Goal: Task Accomplishment & Management: Manage account settings

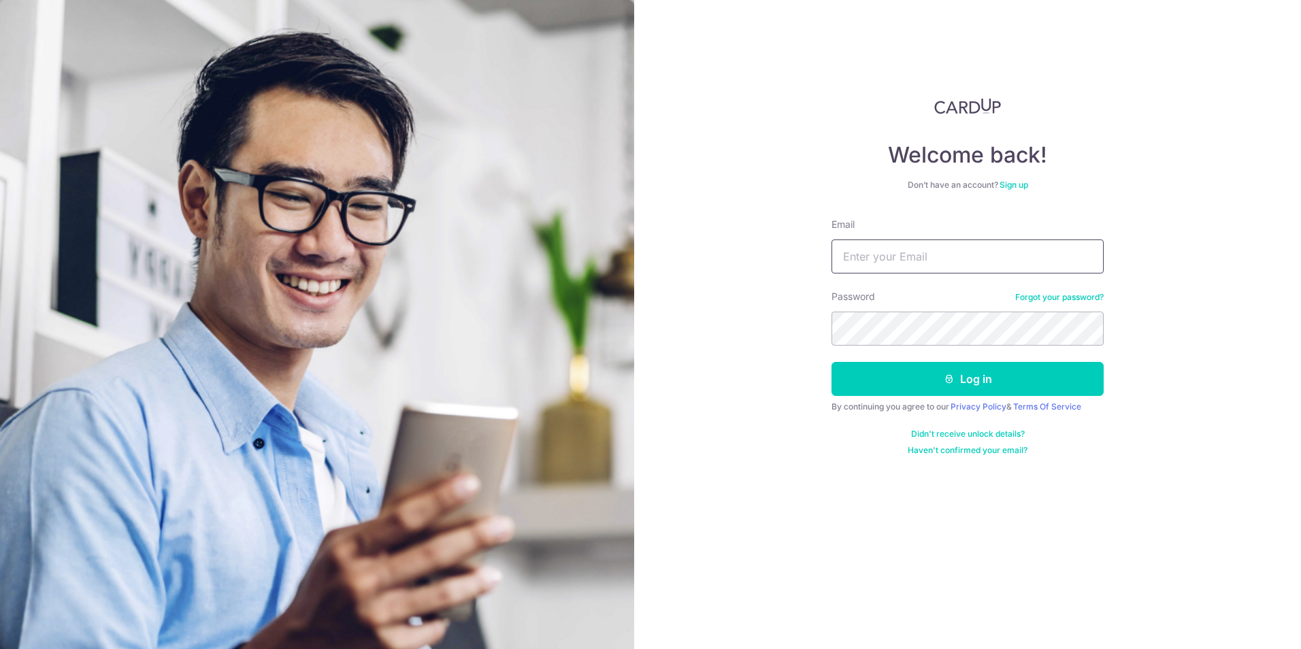
click at [891, 243] on input "Email" at bounding box center [967, 256] width 272 height 34
type input "[PERSON_NAME][EMAIL_ADDRESS][DOMAIN_NAME]"
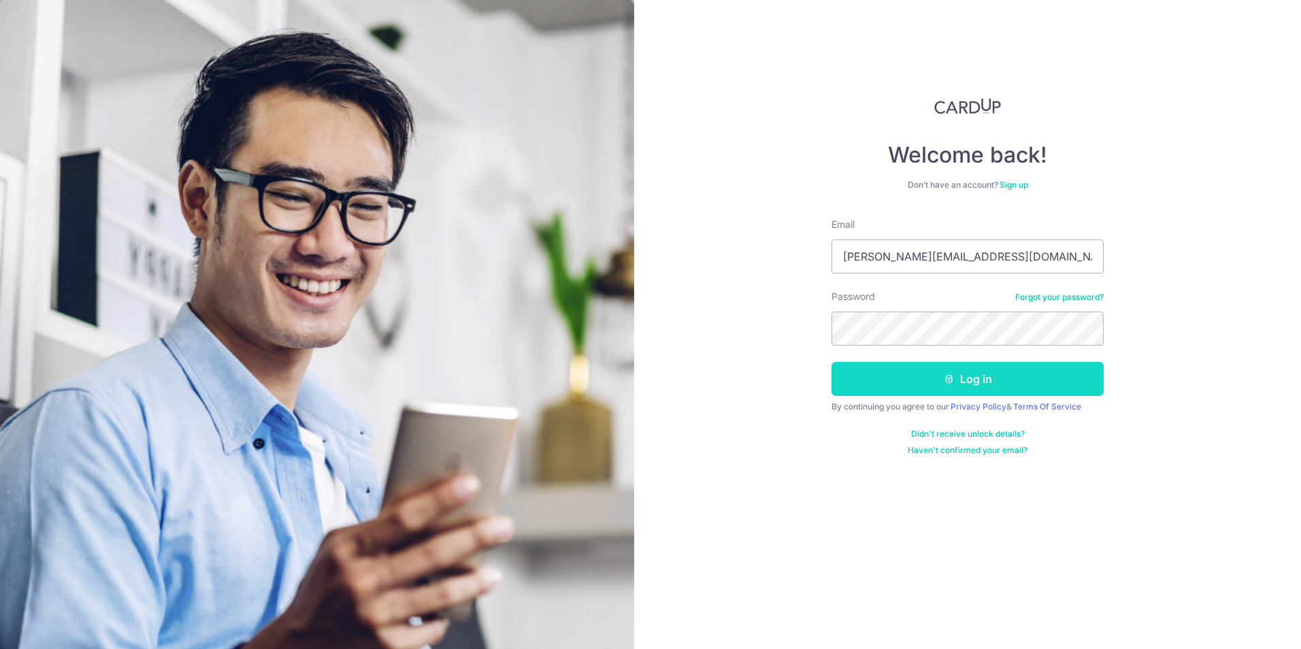
click at [971, 395] on button "Log in" at bounding box center [967, 379] width 272 height 34
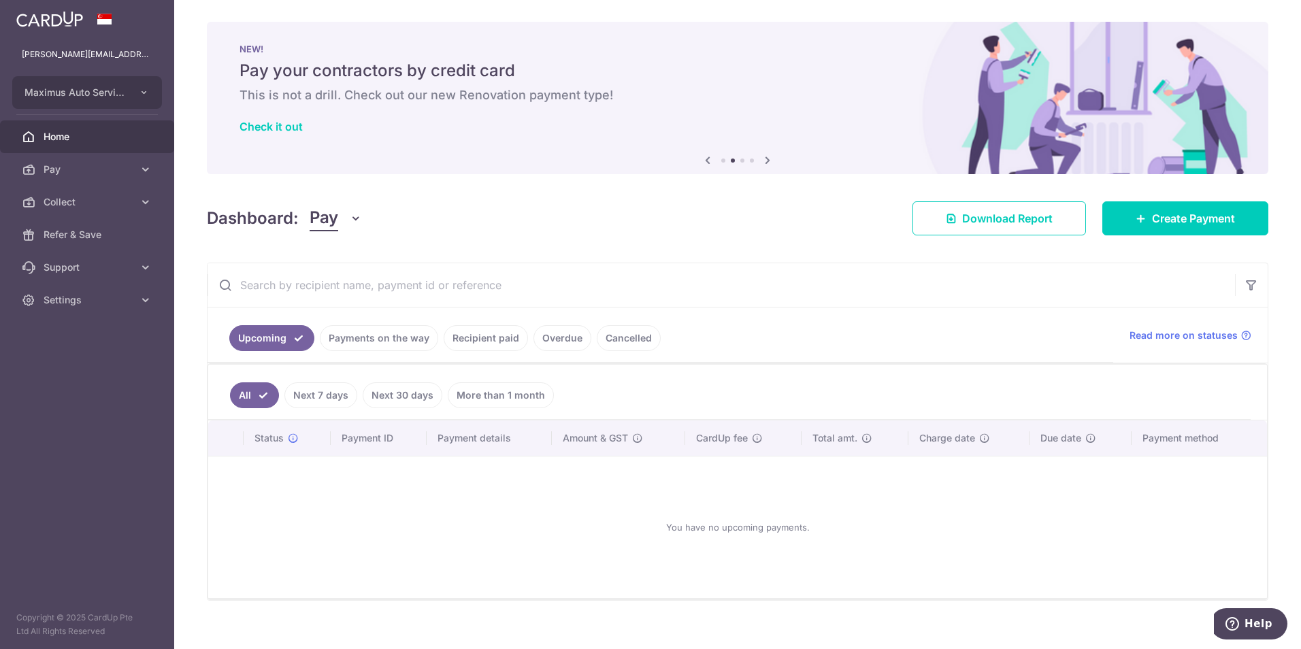
click at [317, 220] on span "Pay" at bounding box center [324, 218] width 29 height 26
click at [331, 257] on span "Pay" at bounding box center [381, 256] width 120 height 16
click at [360, 329] on link "Payments on the way" at bounding box center [379, 338] width 118 height 26
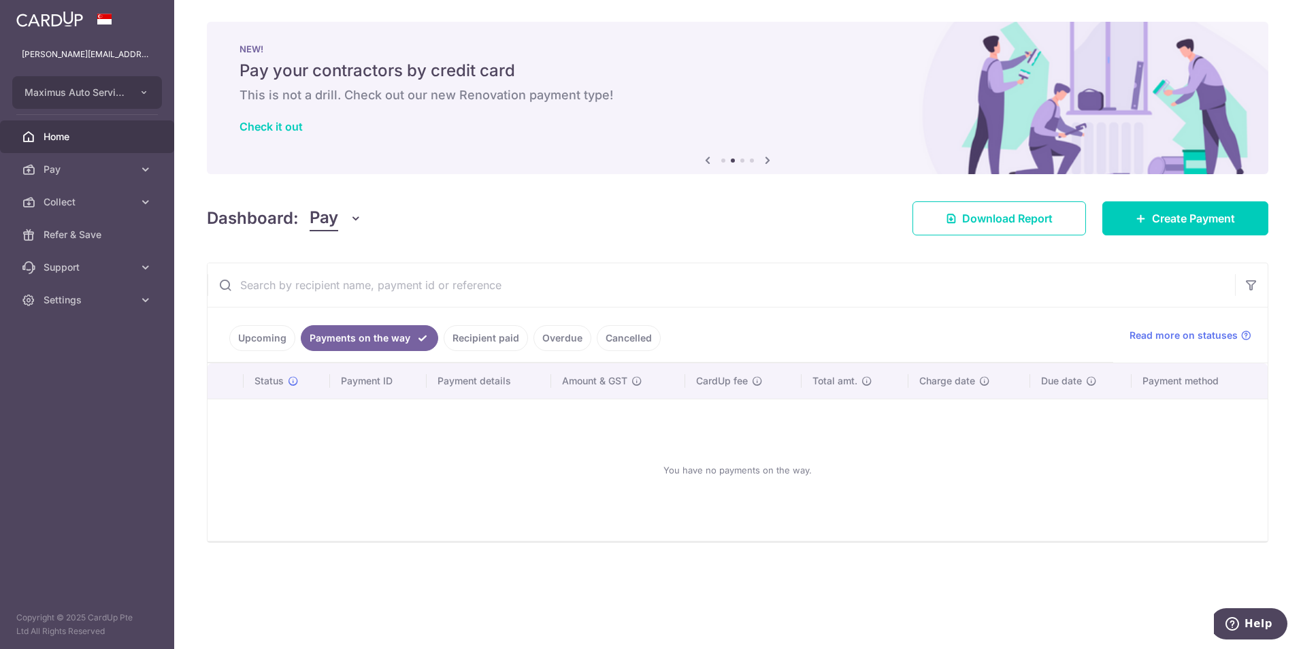
click at [479, 344] on link "Recipient paid" at bounding box center [486, 338] width 84 height 26
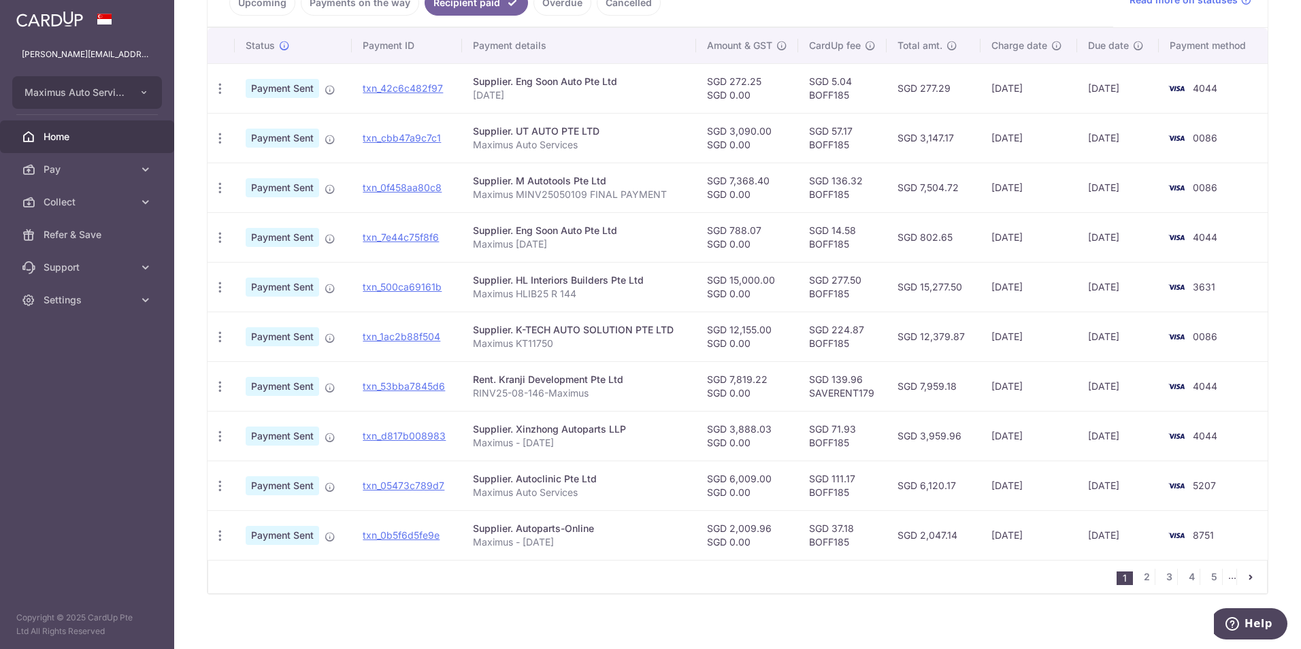
scroll to position [345, 0]
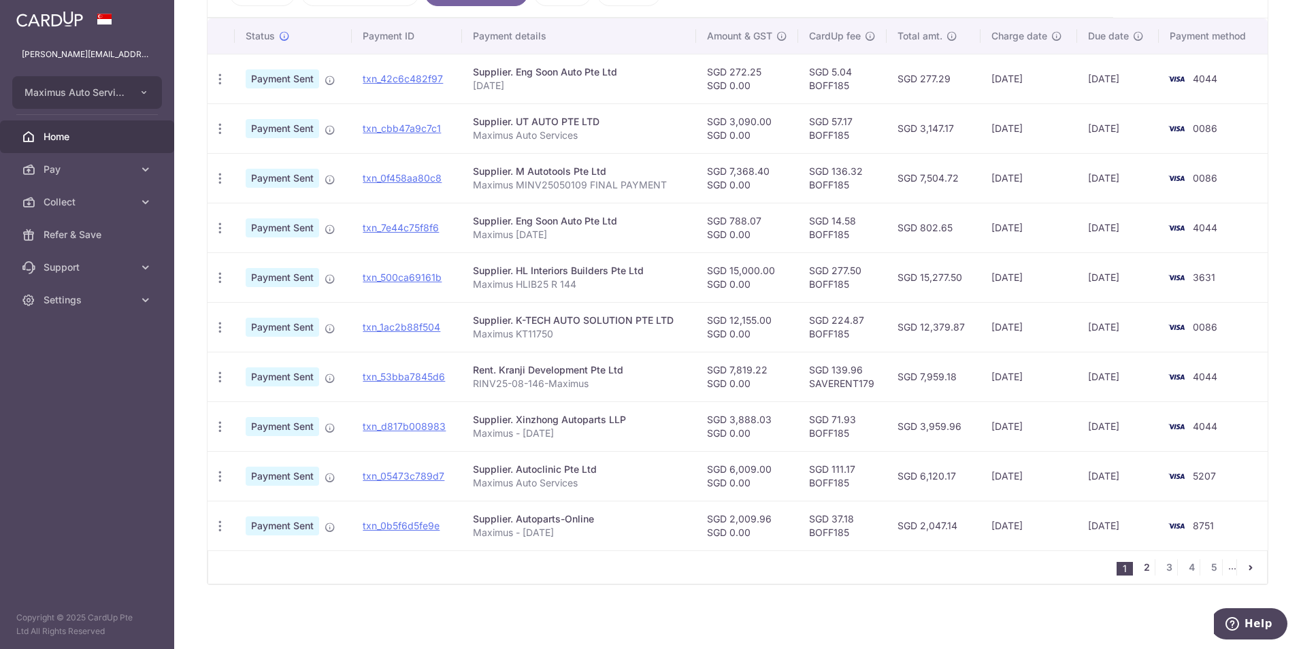
click at [1138, 565] on link "2" at bounding box center [1146, 567] width 16 height 16
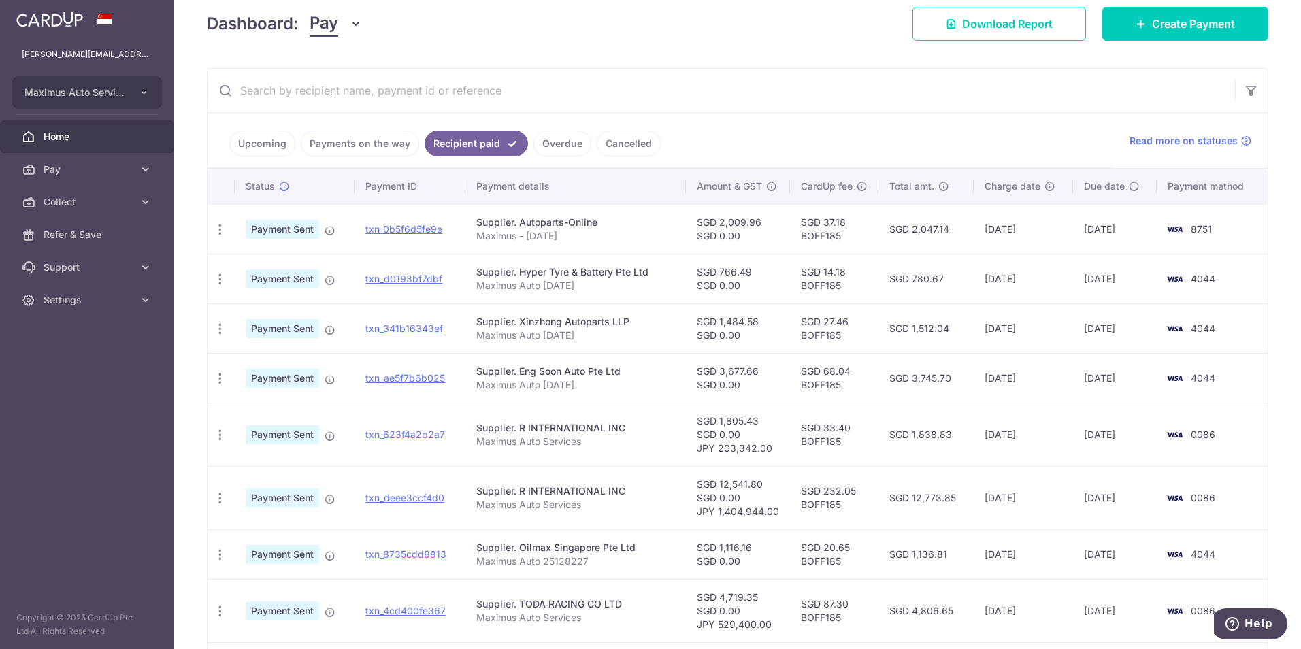
scroll to position [340, 0]
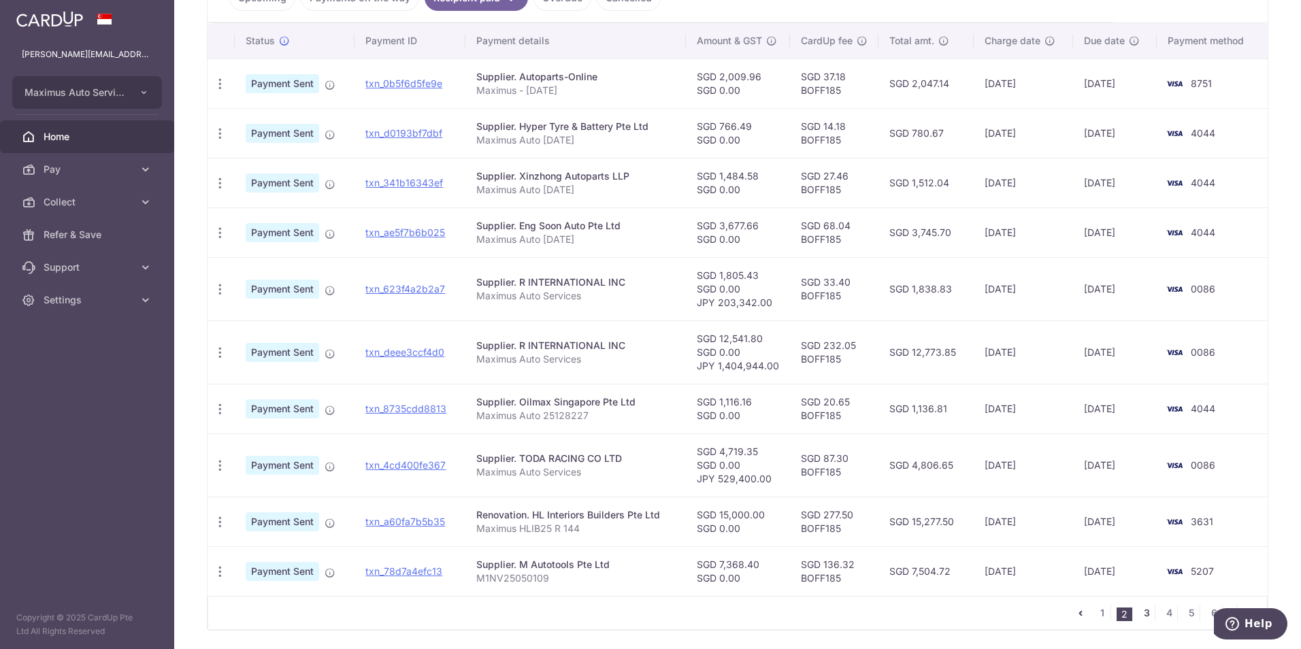
click at [1139, 616] on link "3" at bounding box center [1146, 613] width 16 height 16
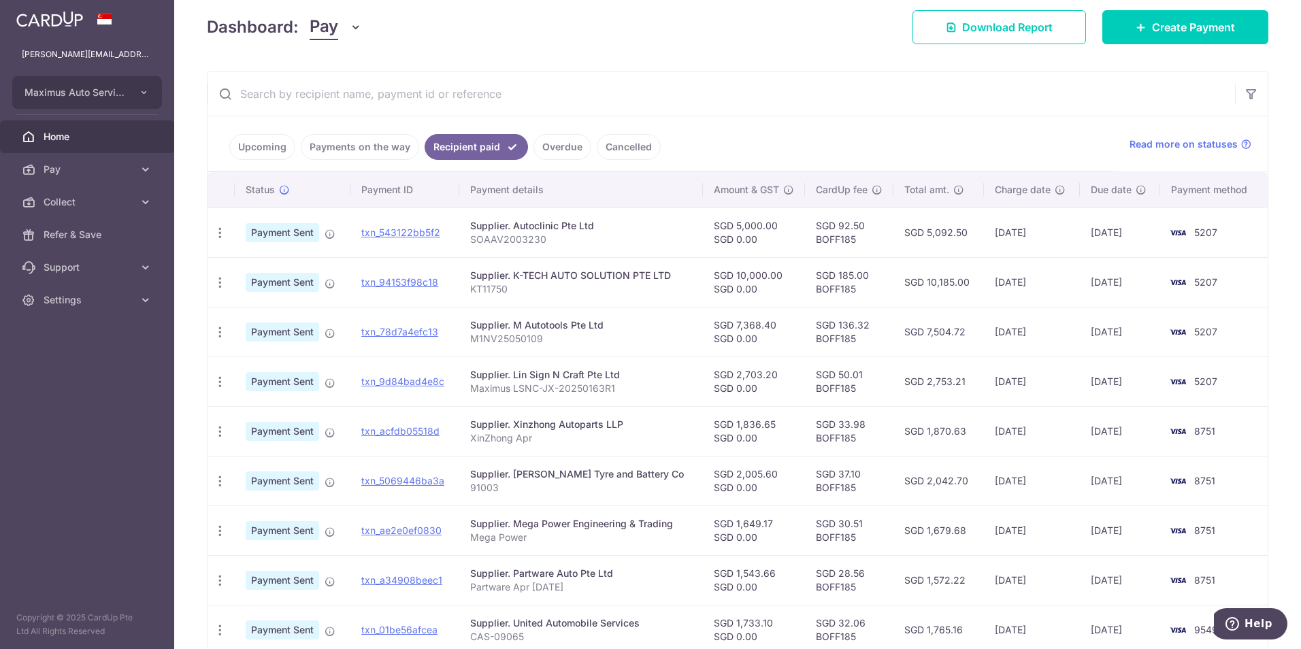
scroll to position [345, 0]
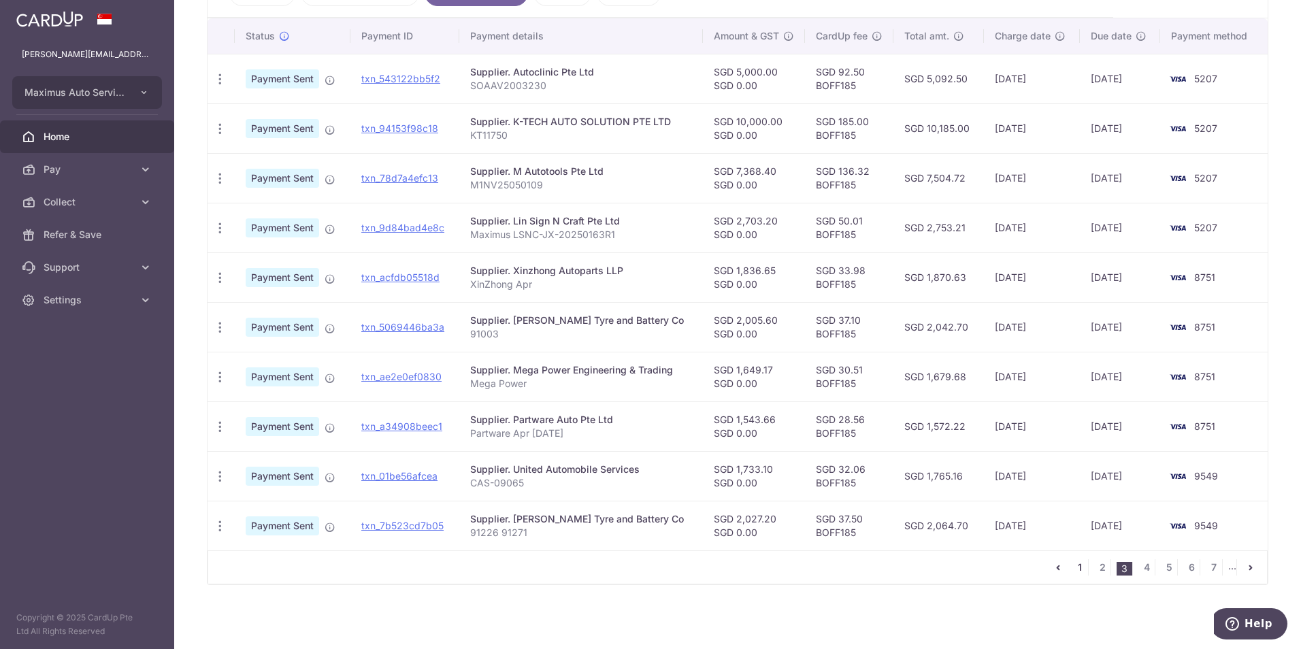
click at [1073, 569] on link "1" at bounding box center [1079, 567] width 16 height 16
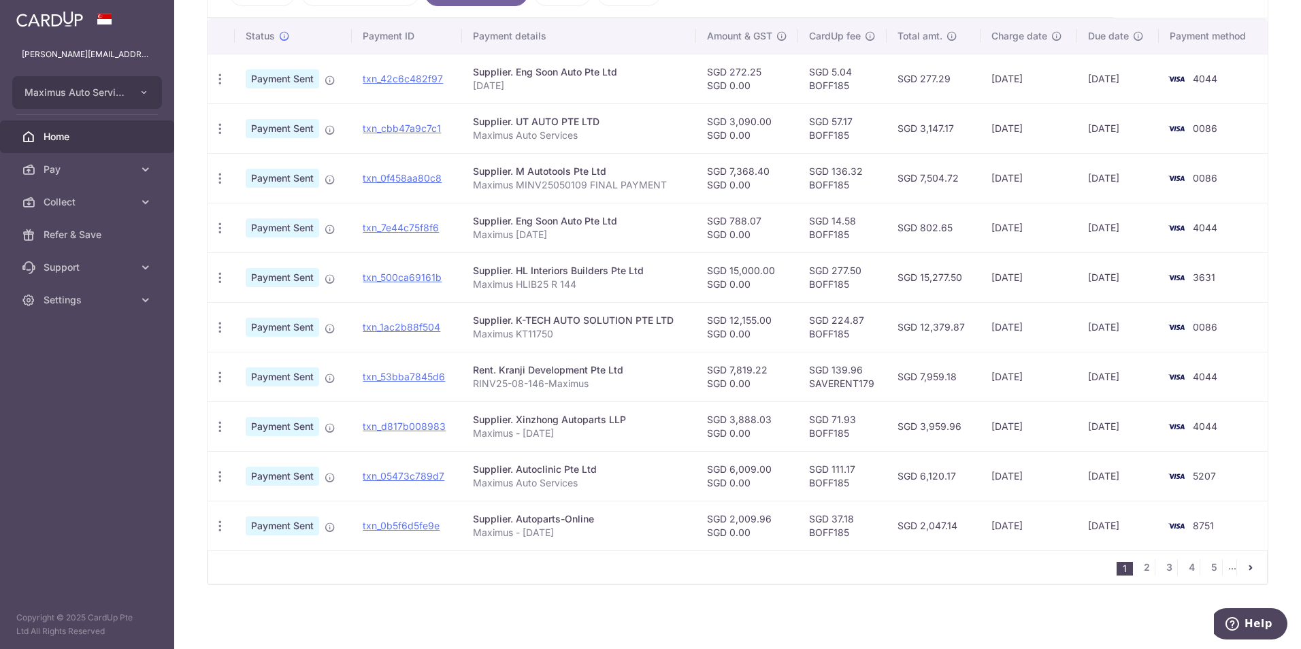
click at [61, 138] on span "Home" at bounding box center [89, 137] width 90 height 14
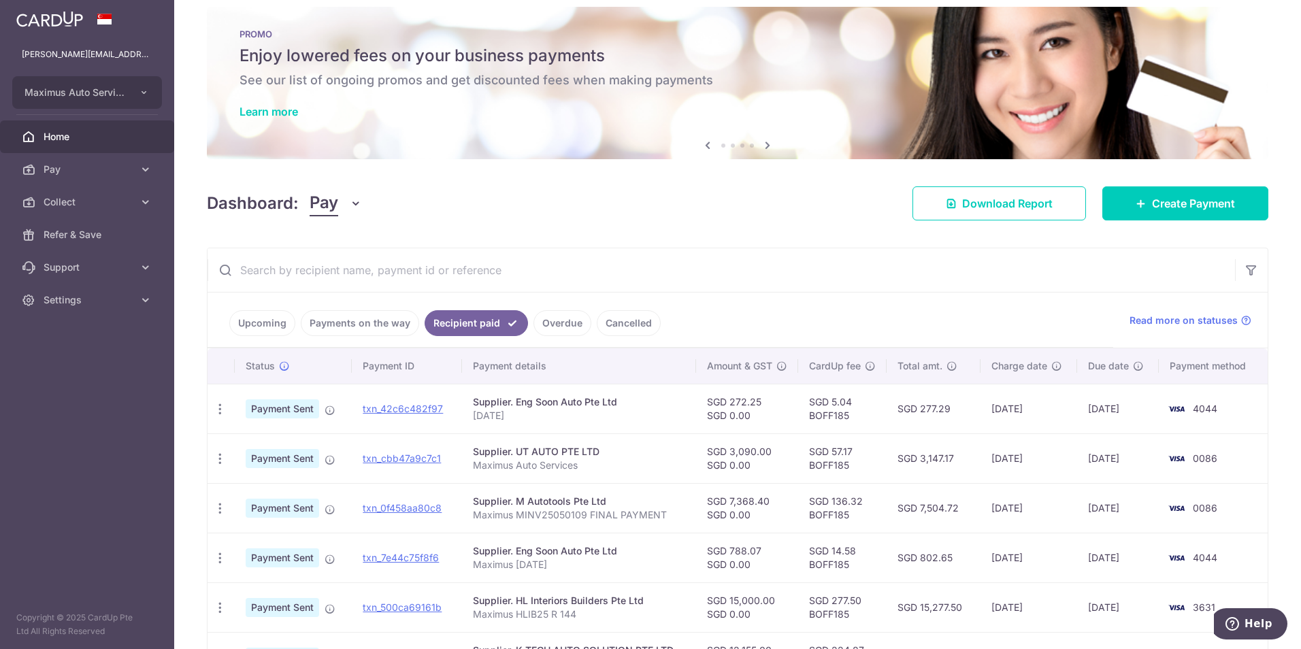
scroll to position [5, 0]
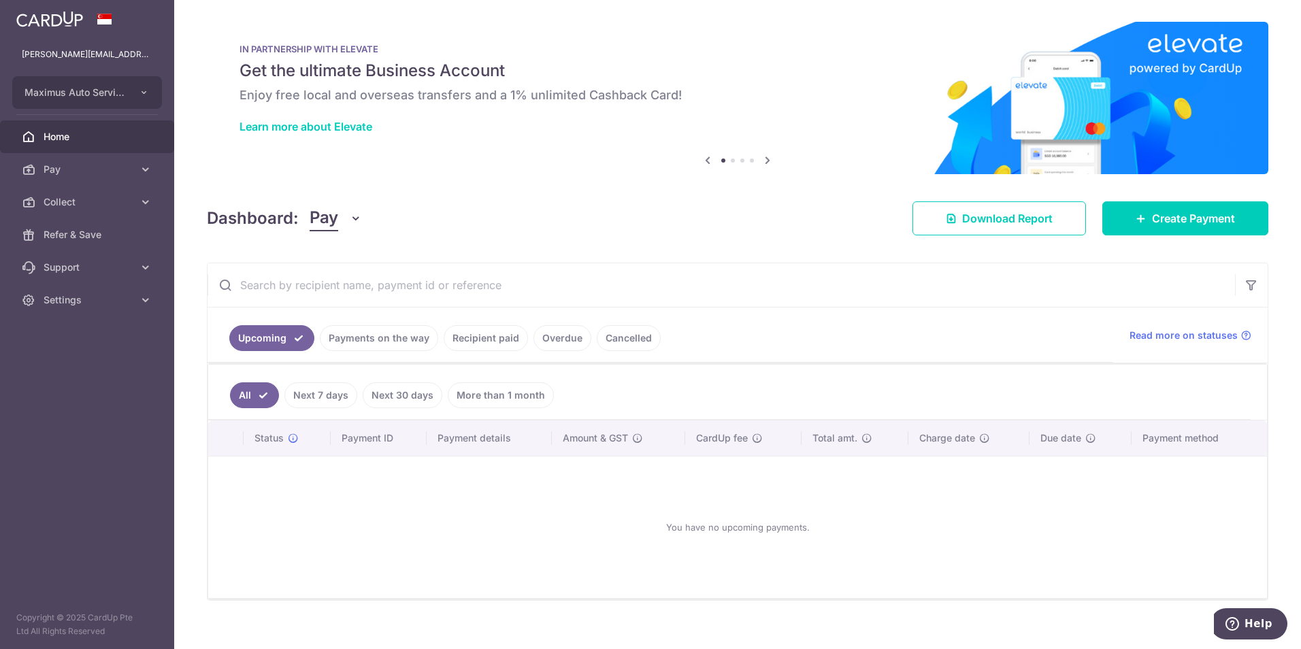
click at [324, 221] on span "Pay" at bounding box center [324, 218] width 29 height 26
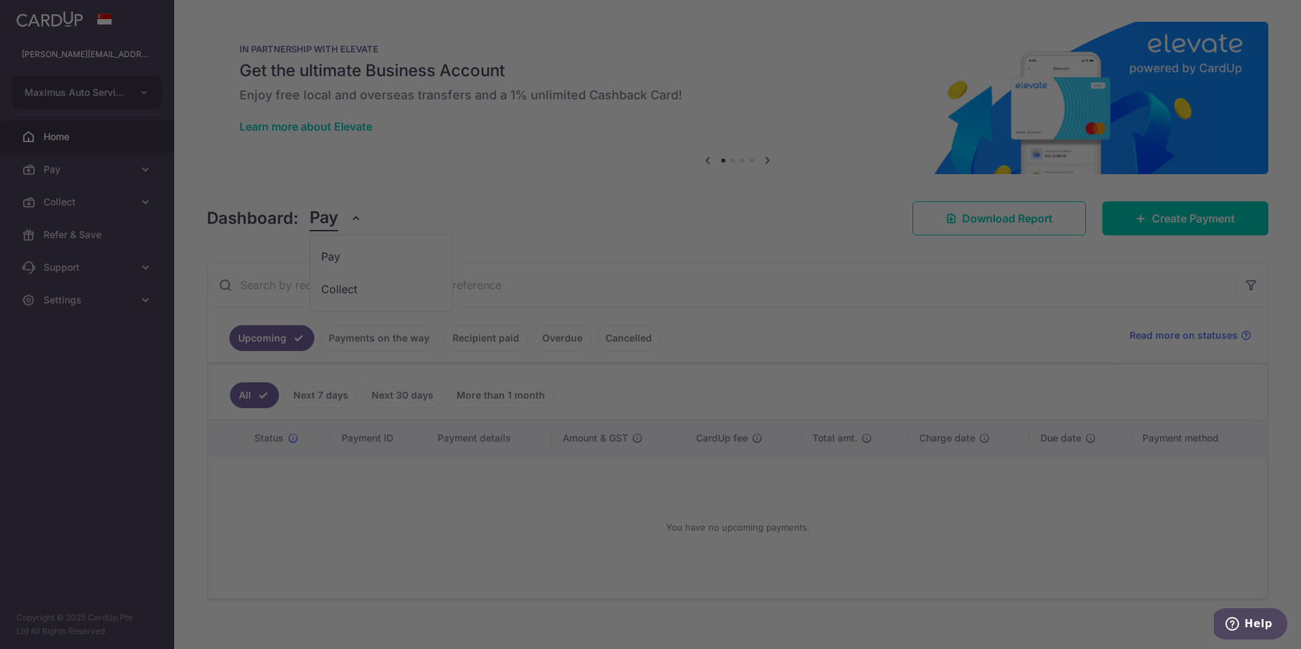
click at [329, 248] on div at bounding box center [657, 328] width 1314 height 656
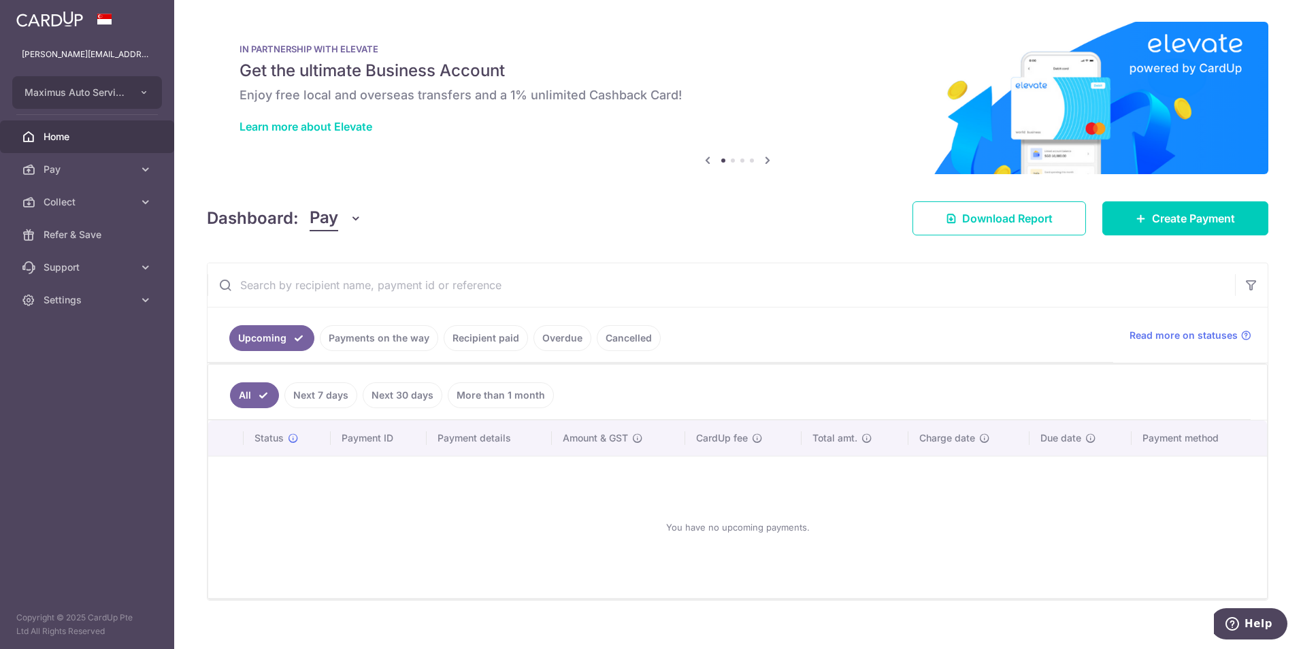
click at [375, 335] on link "Payments on the way" at bounding box center [379, 338] width 118 height 26
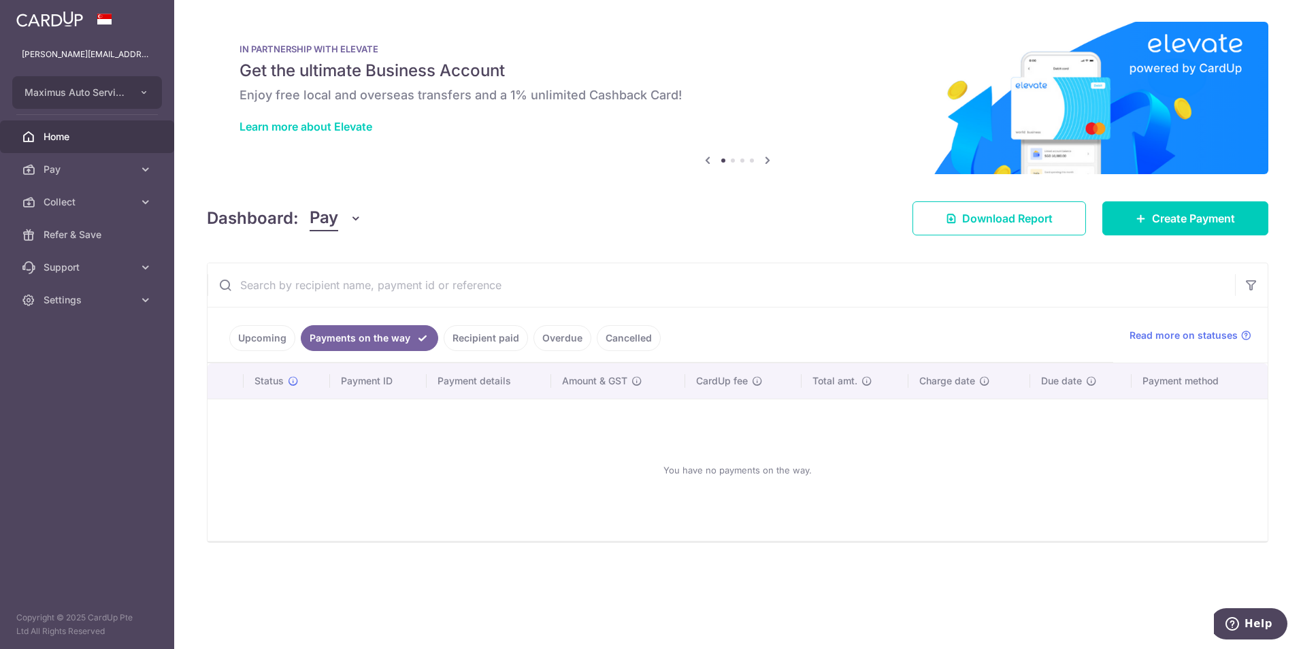
click at [469, 335] on link "Recipient paid" at bounding box center [486, 338] width 84 height 26
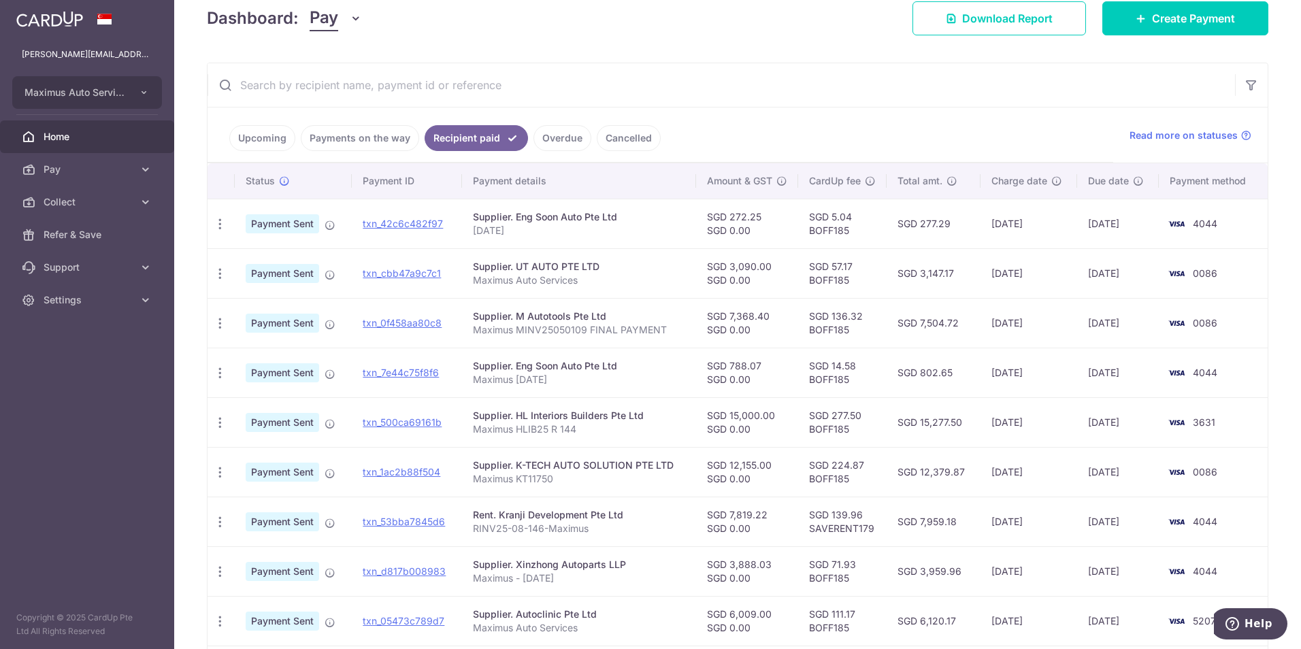
scroll to position [204, 0]
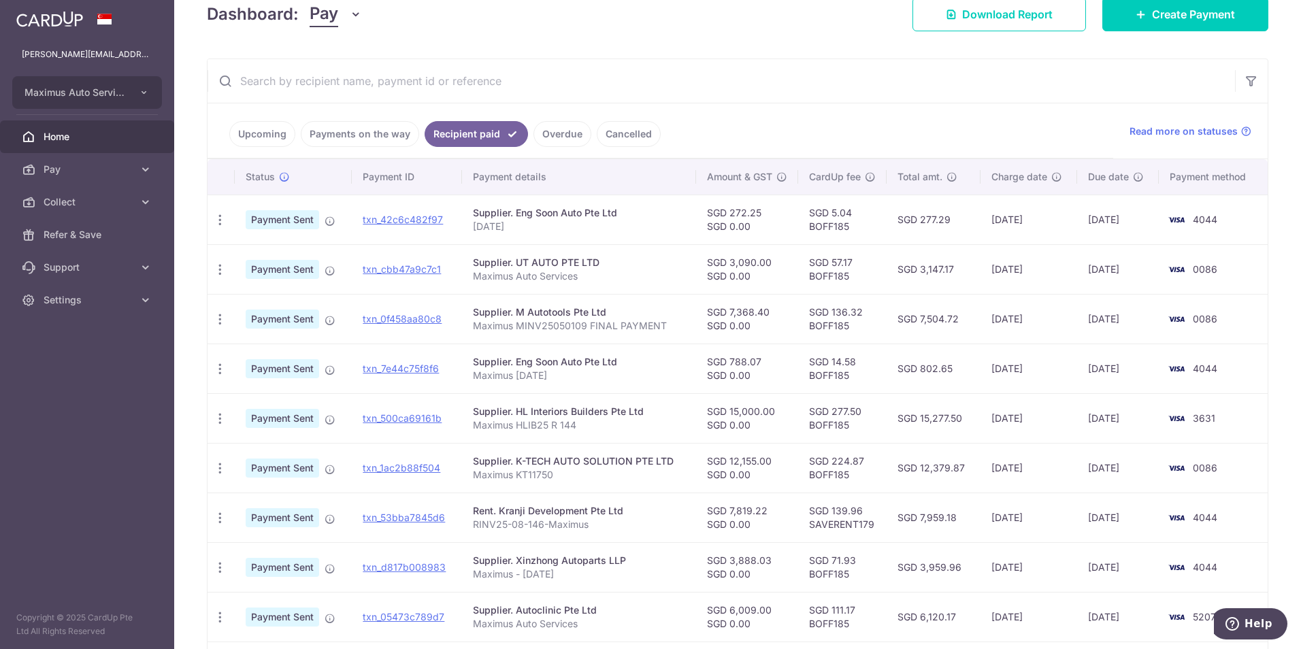
click at [120, 135] on span "Home" at bounding box center [89, 137] width 90 height 14
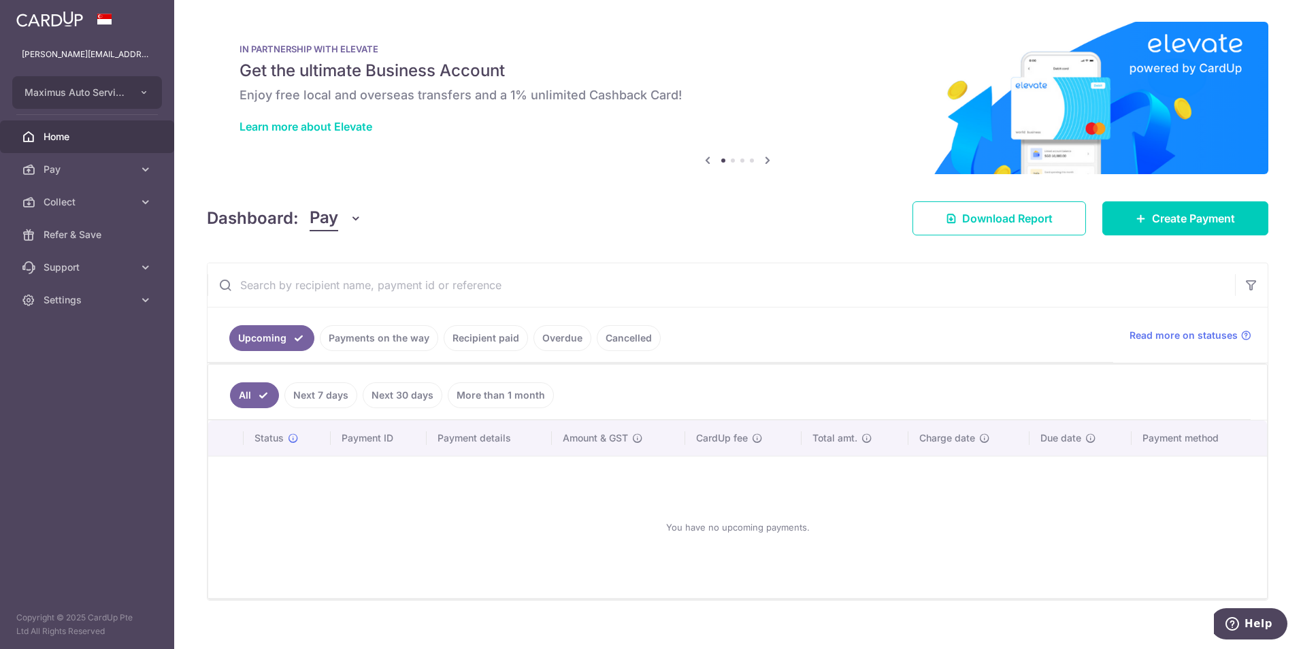
click at [328, 213] on span "Pay" at bounding box center [324, 218] width 29 height 26
click at [326, 286] on link "Collect" at bounding box center [380, 289] width 141 height 33
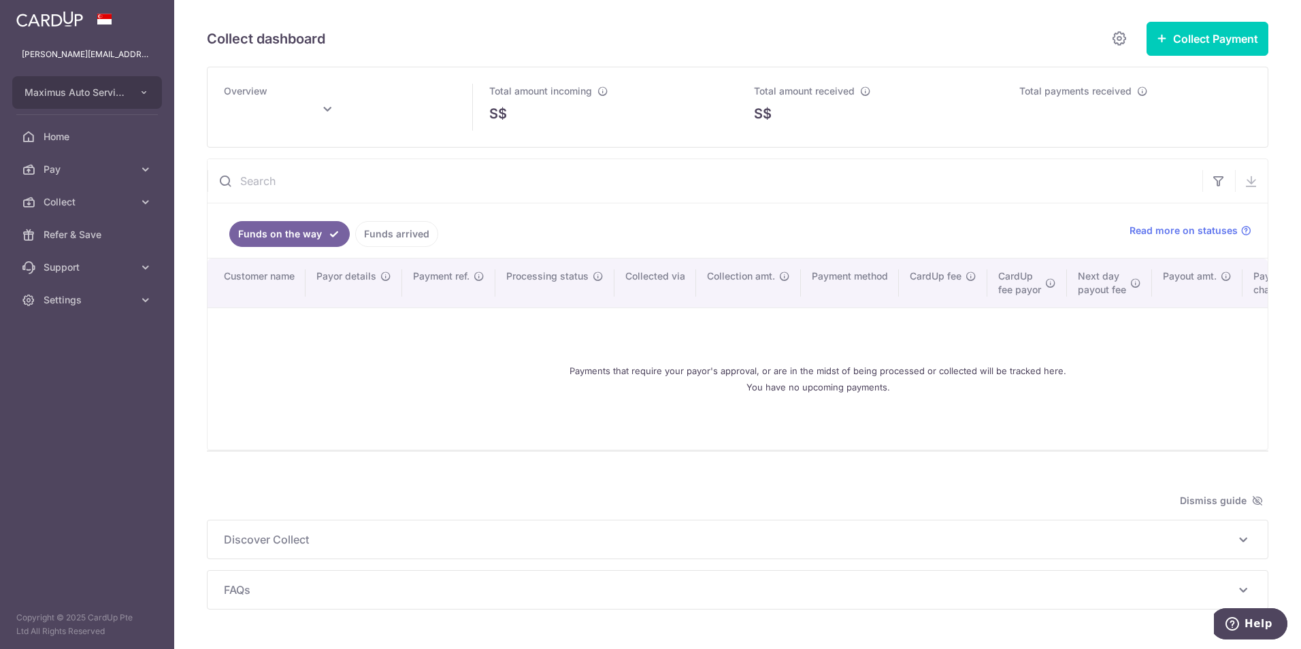
click at [403, 222] on link "Funds arrived" at bounding box center [396, 234] width 83 height 26
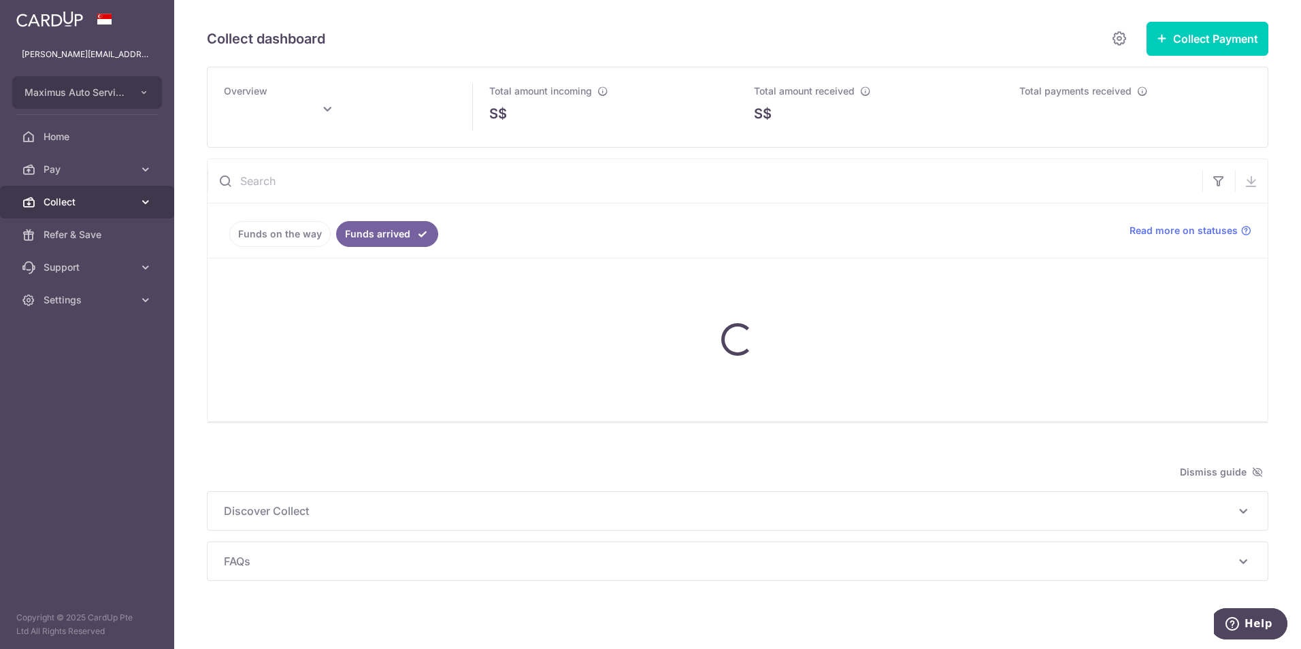
click at [119, 209] on link "Collect" at bounding box center [87, 202] width 174 height 33
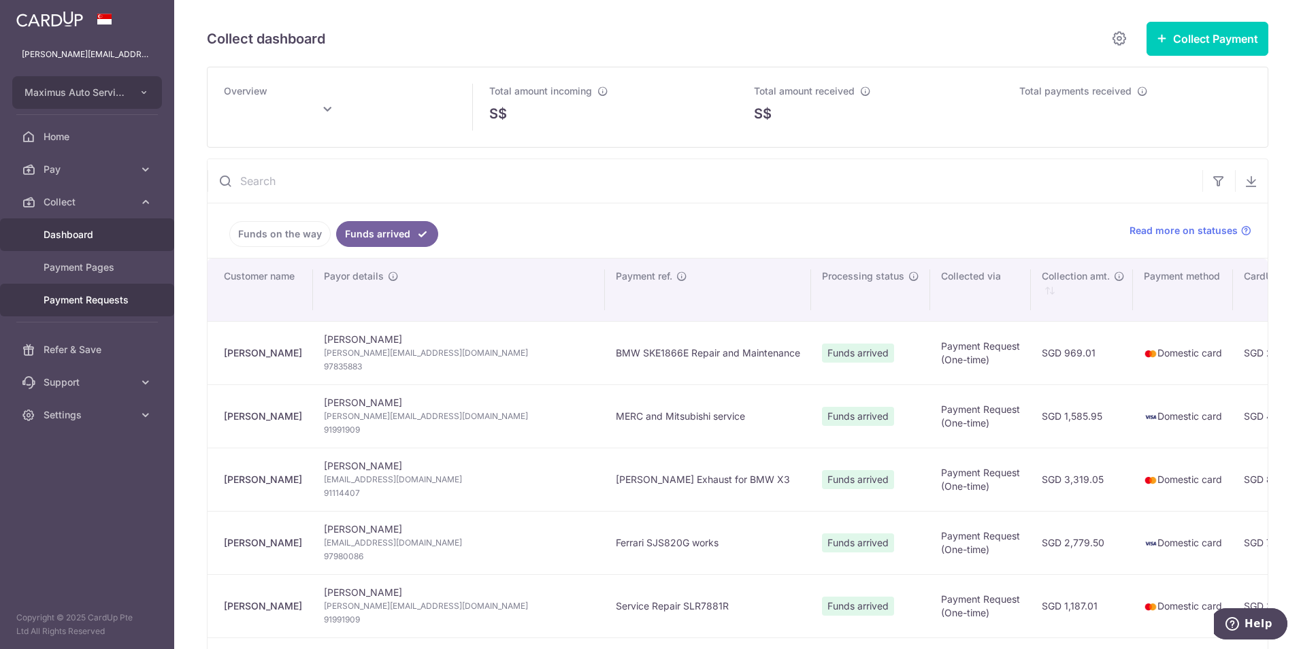
click at [101, 299] on span "Payment Requests" at bounding box center [89, 300] width 90 height 14
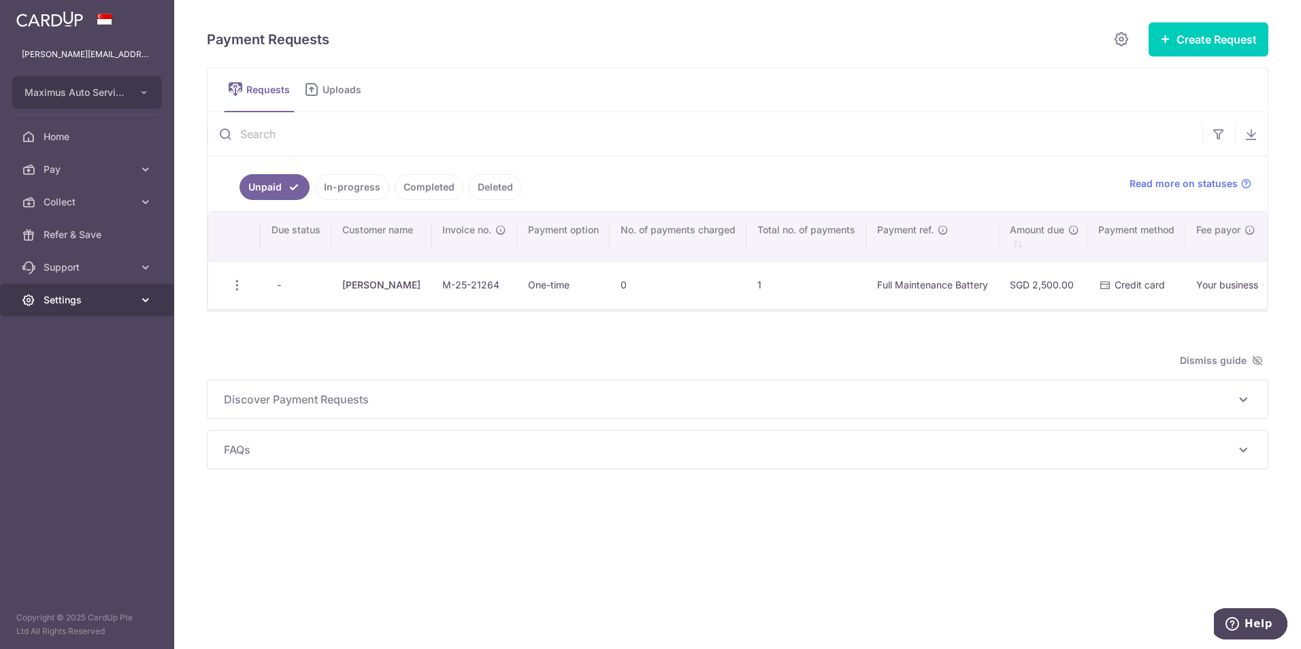
click at [78, 300] on span "Settings" at bounding box center [89, 300] width 90 height 14
click at [63, 369] on span "Logout" at bounding box center [89, 366] width 90 height 14
